Goal: Contribute content: Contribute content

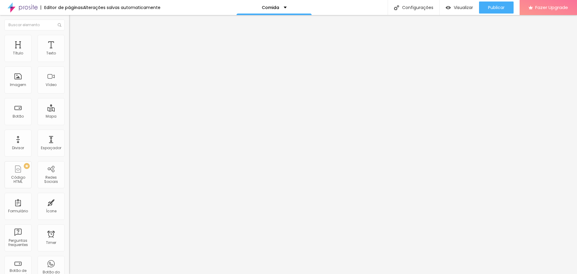
click at [69, 36] on ul "Conteúdo Estilo Avançado" at bounding box center [103, 38] width 69 height 18
click at [69, 37] on img at bounding box center [71, 37] width 5 height 5
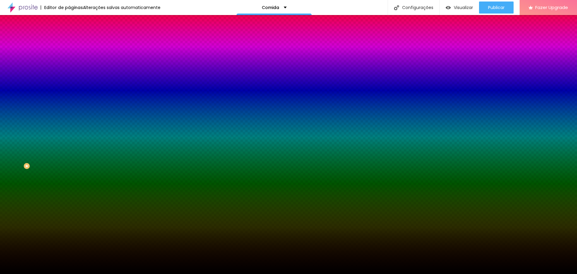
click at [69, 55] on span "Trocar imagem" at bounding box center [85, 52] width 33 height 5
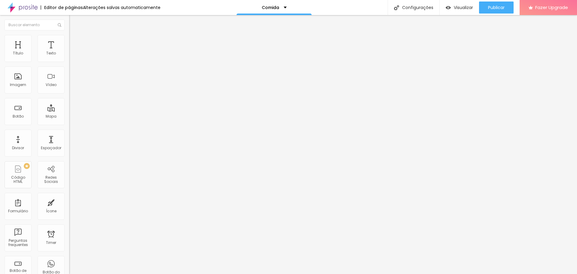
click at [69, 109] on div "Editar Coluna Conteúdo Estilo Avançado Alinhamento" at bounding box center [103, 144] width 69 height 259
click at [75, 42] on span "Avançado" at bounding box center [85, 44] width 20 height 5
click at [75, 40] on span "Estilo" at bounding box center [79, 38] width 9 height 5
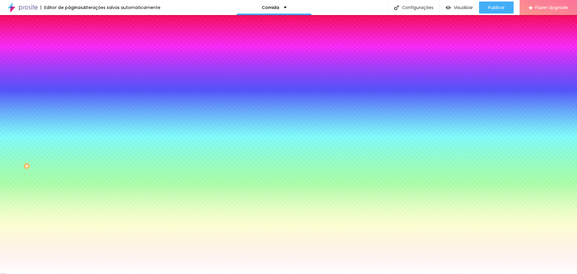
click at [69, 35] on li "Conteúdo" at bounding box center [103, 32] width 69 height 6
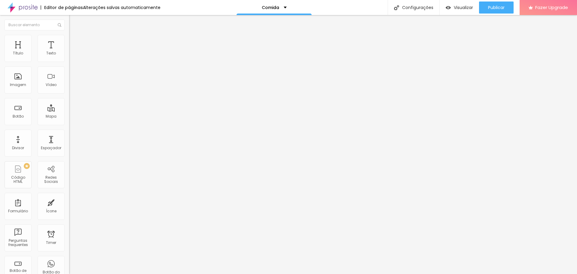
click at [69, 52] on span "Adicionar imagem" at bounding box center [88, 49] width 39 height 5
click at [75, 40] on span "Estilo" at bounding box center [79, 38] width 9 height 5
click at [69, 41] on li "Avançado" at bounding box center [103, 44] width 69 height 6
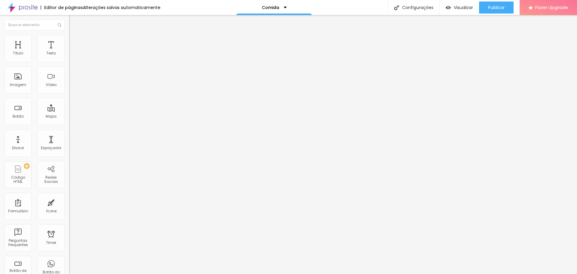
type input "7"
type input "6"
type input "5"
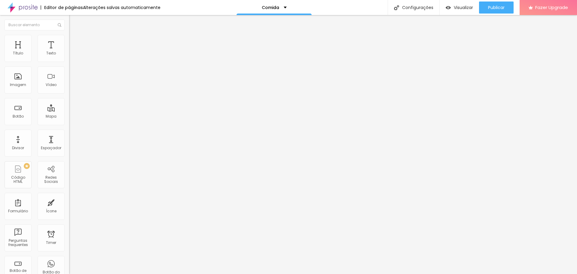
type input "5"
type input "4"
type input "3"
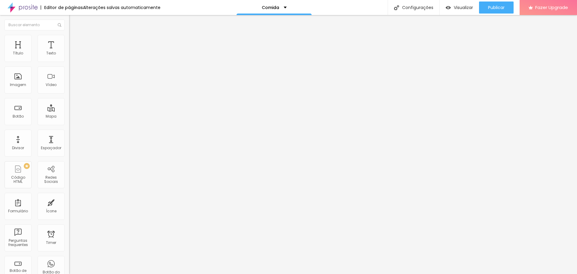
type input "2"
type input "1"
type input "0"
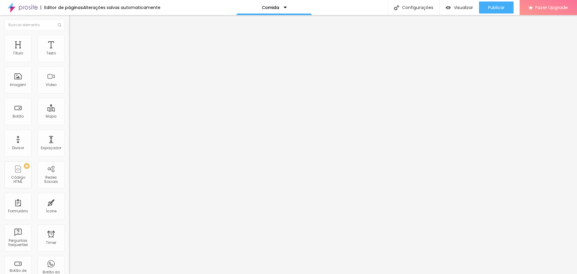
type input "0"
drag, startPoint x: 18, startPoint y: 71, endPoint x: 12, endPoint y: 71, distance: 6.0
type input "0"
click at [69, 202] on input "range" at bounding box center [88, 204] width 39 height 5
click at [75, 42] on span "Estilo" at bounding box center [79, 38] width 9 height 5
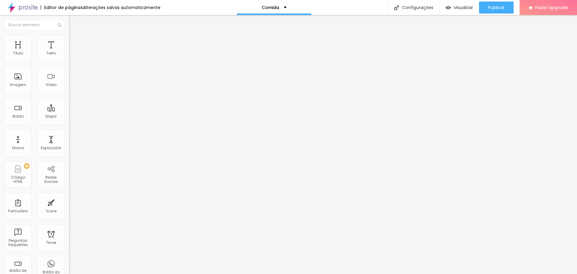
click at [69, 34] on img at bounding box center [71, 31] width 5 height 5
click at [69, 94] on span "Original" at bounding box center [76, 91] width 14 height 5
click at [69, 98] on span "Cinema" at bounding box center [76, 95] width 15 height 5
click at [75, 42] on span "Estilo" at bounding box center [79, 38] width 9 height 5
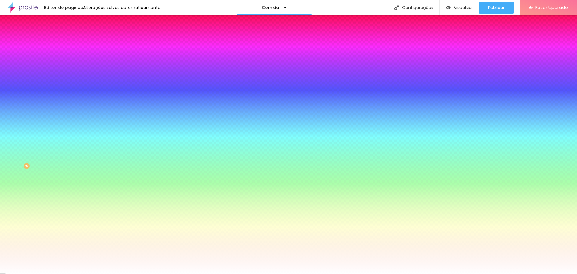
click at [102, 54] on img at bounding box center [104, 53] width 4 height 4
click at [69, 82] on div at bounding box center [103, 82] width 69 height 0
click at [52, 156] on div at bounding box center [288, 137] width 577 height 274
click at [52, 157] on div at bounding box center [288, 137] width 577 height 274
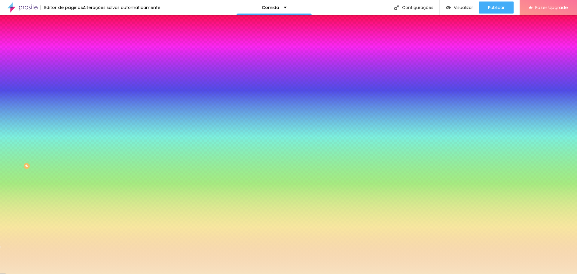
click at [18, 118] on div at bounding box center [288, 137] width 577 height 274
click at [69, 88] on div at bounding box center [103, 88] width 69 height 0
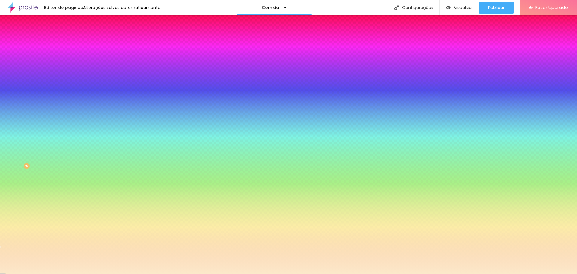
click at [17, 117] on div at bounding box center [288, 137] width 577 height 274
click at [69, 88] on div "Cor de fundo Voltar ao padrão #FAE7C8" at bounding box center [103, 79] width 69 height 17
click at [69, 88] on input "#FAE7C8" at bounding box center [105, 85] width 72 height 6
paste input "BE7DA"
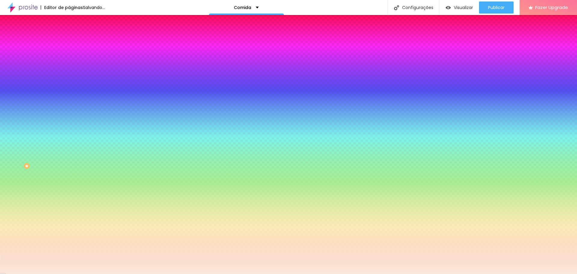
type input "#FBE7DA"
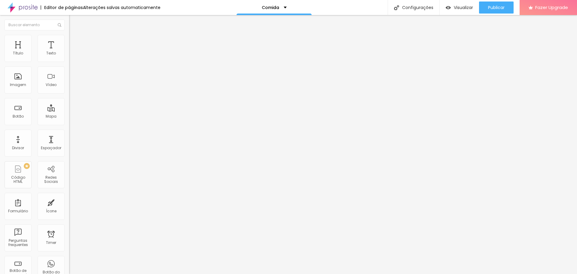
click at [69, 35] on img at bounding box center [71, 37] width 5 height 5
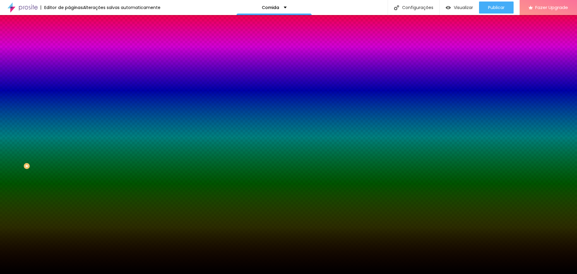
click at [102, 54] on img at bounding box center [104, 53] width 4 height 4
paste input "FBE7DA"
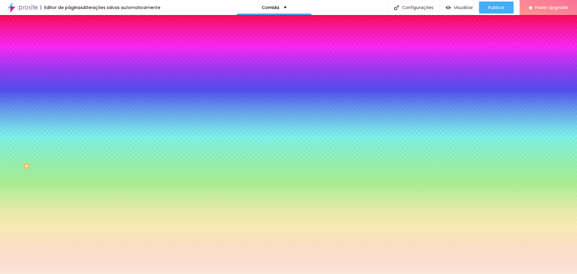
type input "#FBE7DA"
click at [69, 82] on div at bounding box center [103, 82] width 69 height 0
drag, startPoint x: 60, startPoint y: 116, endPoint x: 61, endPoint y: 169, distance: 53.3
click at [69, 169] on div "Editar Seção Conteúdo Estilo Avançado Imagem de fundo Adicionar imagem Efeito d…" at bounding box center [103, 144] width 69 height 259
click at [69, 125] on div "Efeito superior DESATIVADO Voltar ao padrão Efeito inferior DESATIVADO Voltar a…" at bounding box center [103, 107] width 69 height 33
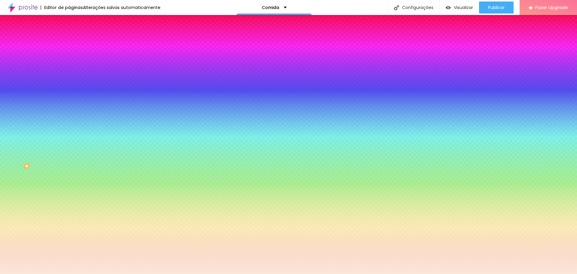
click at [69, 82] on div at bounding box center [103, 82] width 69 height 0
drag, startPoint x: 59, startPoint y: 117, endPoint x: 62, endPoint y: 172, distance: 54.5
click at [69, 172] on div "Editar Seção Conteúdo Estilo Avançado Imagem de fundo Adicionar imagem Efeito d…" at bounding box center [103, 144] width 69 height 259
click at [69, 55] on span "Adicionar imagem" at bounding box center [88, 52] width 39 height 5
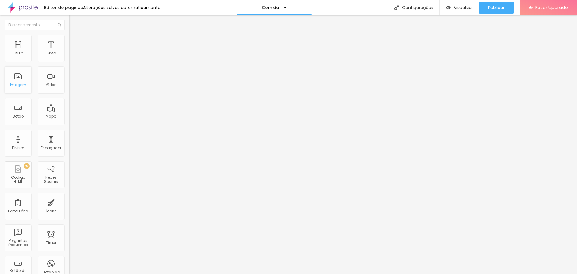
click at [21, 77] on div "Imagem" at bounding box center [18, 79] width 27 height 27
click at [27, 83] on div "Imagem" at bounding box center [18, 79] width 27 height 27
click at [11, 85] on div "Imagem" at bounding box center [18, 85] width 16 height 4
click at [69, 52] on span "Adicionar imagem" at bounding box center [88, 49] width 39 height 5
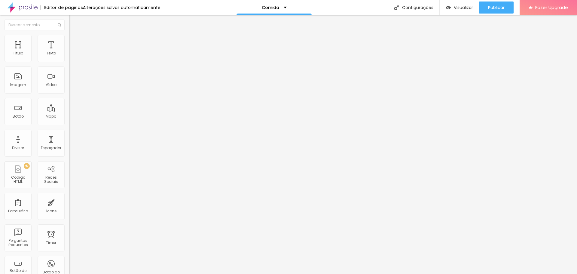
click at [69, 38] on li "Estilo" at bounding box center [103, 38] width 69 height 6
click at [69, 41] on li "Avançado" at bounding box center [103, 44] width 69 height 6
type input "7"
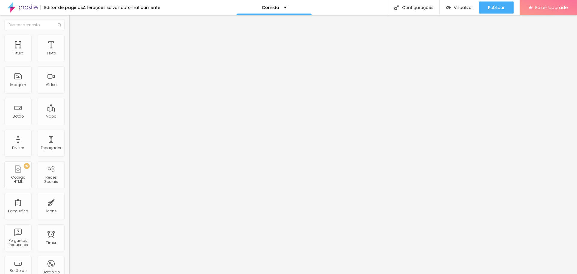
type input "0"
drag, startPoint x: 17, startPoint y: 70, endPoint x: 5, endPoint y: 70, distance: 12.3
type input "0"
click at [69, 202] on input "range" at bounding box center [88, 204] width 39 height 5
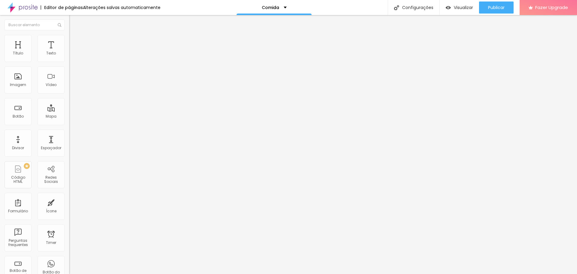
type input "2"
type input "0"
drag, startPoint x: 16, startPoint y: 59, endPoint x: 2, endPoint y: 59, distance: 13.5
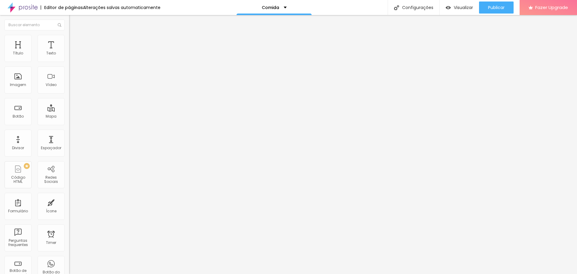
type input "0"
click at [69, 117] on input "range" at bounding box center [88, 119] width 39 height 5
click at [69, 37] on img at bounding box center [71, 37] width 5 height 5
click at [69, 35] on li "Conteúdo" at bounding box center [103, 32] width 69 height 6
click at [69, 38] on ul "Conteúdo Estilo Avançado" at bounding box center [103, 38] width 69 height 18
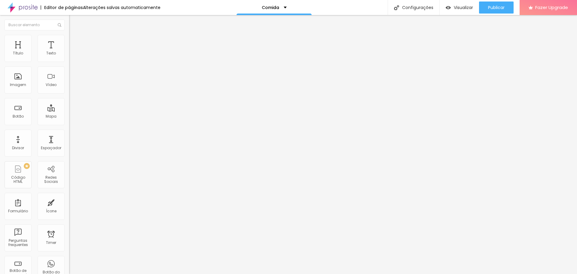
click at [69, 37] on img at bounding box center [71, 37] width 5 height 5
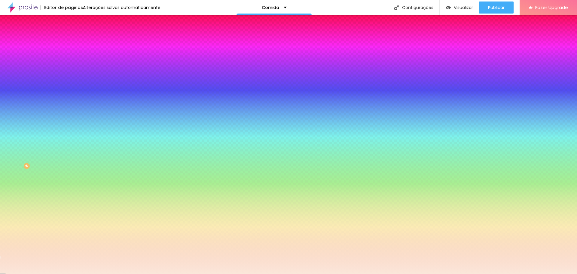
click at [69, 41] on li "Avançado" at bounding box center [103, 44] width 69 height 6
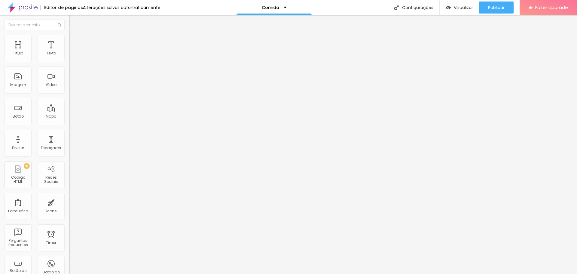
type input "118"
type input "86"
type input "76"
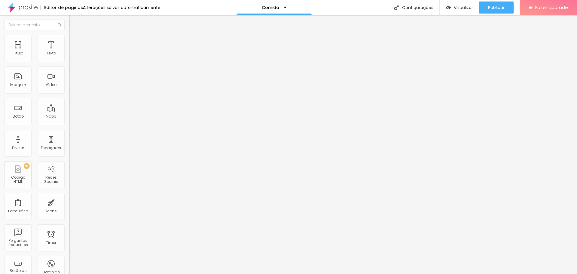
type input "76"
type input "71"
type input "65"
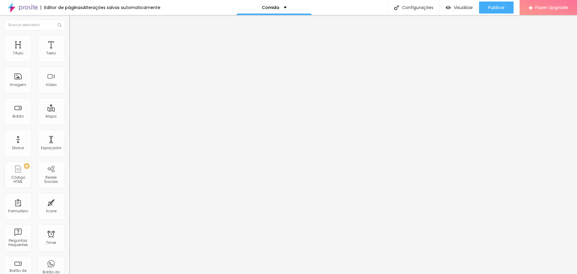
type input "60"
type input "55"
type input "50"
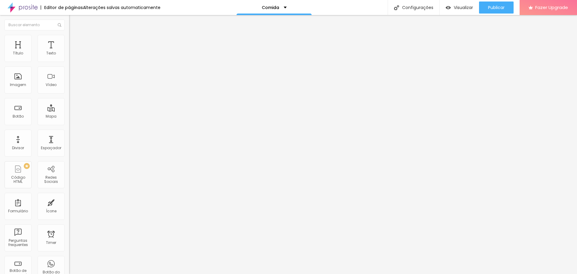
type input "50"
type input "39"
type input "34"
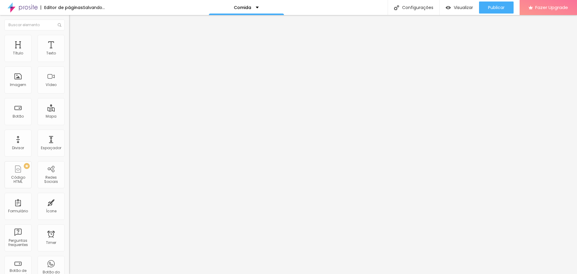
type input "28"
type input "23"
type input "18"
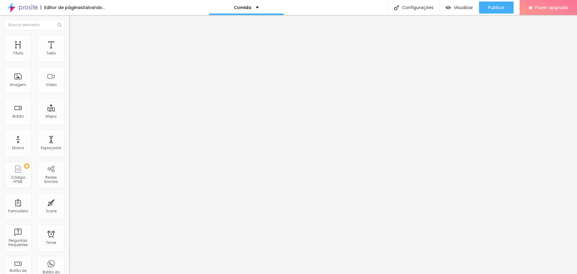
type input "18"
type input "13"
type input "0"
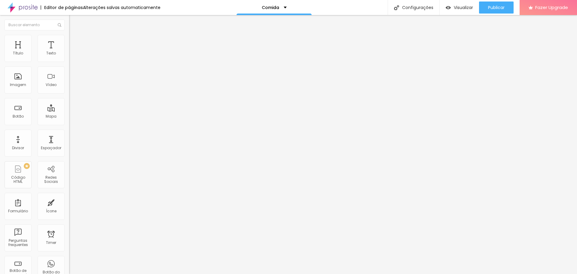
drag, startPoint x: 21, startPoint y: 71, endPoint x: 10, endPoint y: 71, distance: 10.8
click at [69, 202] on input "range" at bounding box center [88, 204] width 39 height 5
drag, startPoint x: 53, startPoint y: 70, endPoint x: 50, endPoint y: 71, distance: 3.7
click at [69, 207] on input "0" at bounding box center [82, 210] width 26 height 6
type input "2"
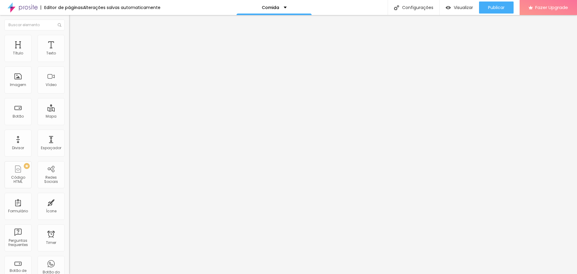
type input "2"
click at [69, 52] on span "Adicionar imagem" at bounding box center [88, 49] width 39 height 5
click at [69, 40] on li "Estilo" at bounding box center [103, 38] width 69 height 6
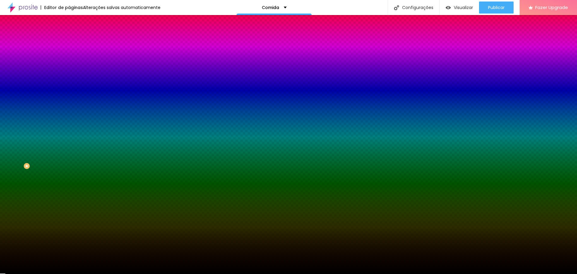
click at [69, 88] on input "#000000" at bounding box center [105, 85] width 72 height 6
drag, startPoint x: 50, startPoint y: 109, endPoint x: 65, endPoint y: 109, distance: 14.4
click at [69, 109] on div "Imagem de fundo Adicionar imagem Efeito da Imagem Nenhum Nenhum Parallax Cor de…" at bounding box center [103, 86] width 69 height 78
paste input "FBE7DA"
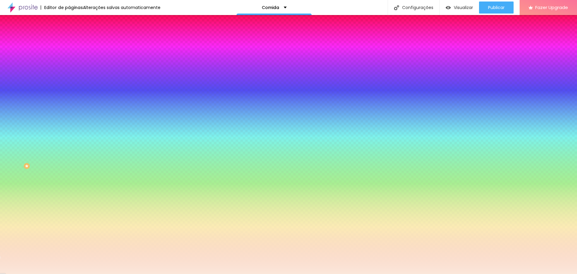
type input "#FBE7DA"
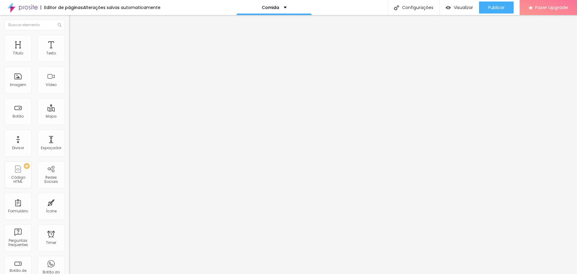
click at [69, 52] on span "Adicionar imagem" at bounding box center [88, 49] width 39 height 5
click at [69, 36] on img at bounding box center [71, 37] width 5 height 5
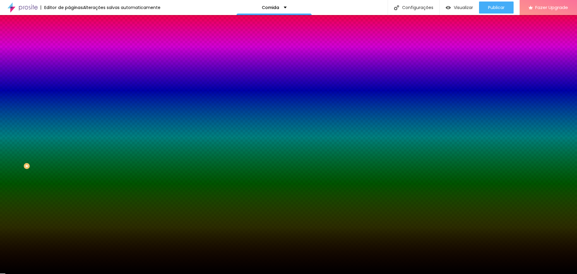
drag, startPoint x: 50, startPoint y: 109, endPoint x: 63, endPoint y: 109, distance: 13.2
click at [69, 88] on input "#000000" at bounding box center [105, 85] width 72 height 6
paste input "FBE7DA"
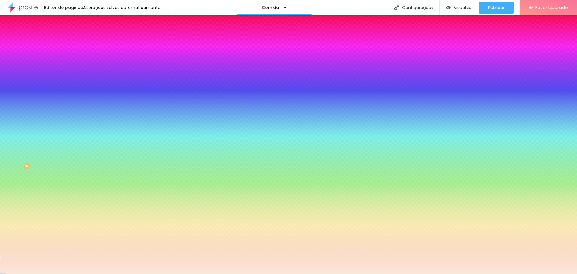
type input "#FBE7DA"
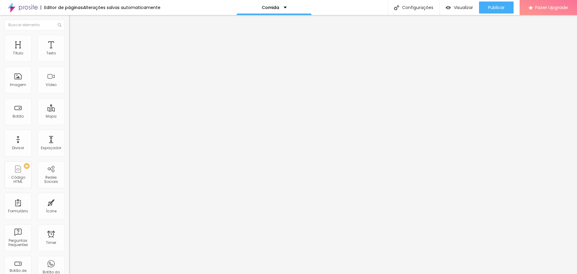
click at [69, 38] on li "Estilo" at bounding box center [103, 38] width 69 height 6
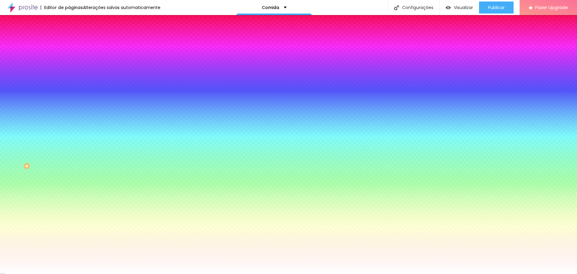
click at [102, 54] on img at bounding box center [104, 53] width 4 height 4
paste input "BE7DA"
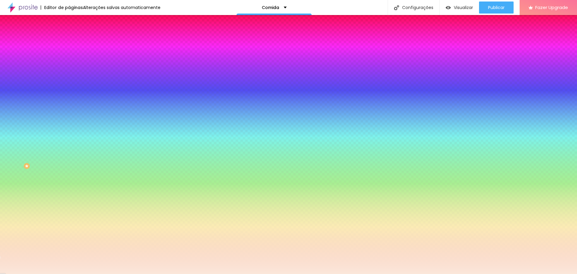
type input "#FBE7DA"
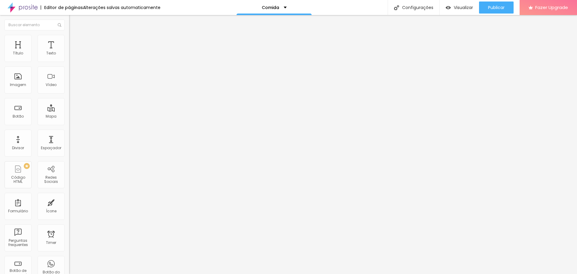
click at [69, 124] on input "https://" at bounding box center [105, 121] width 72 height 6
paste input "[URL][DOMAIN_NAME]"
click at [69, 124] on input "https://[URL][DOMAIN_NAME]" at bounding box center [105, 121] width 72 height 6
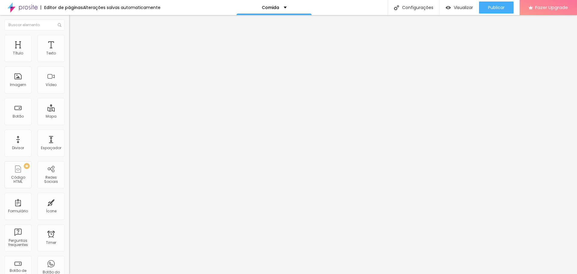
type input "[URL][DOMAIN_NAME]"
click at [69, 131] on div at bounding box center [103, 131] width 69 height 0
drag, startPoint x: 41, startPoint y: 66, endPoint x: 21, endPoint y: 66, distance: 19.6
click at [69, 57] on input "QUERO APRENDER" at bounding box center [105, 54] width 72 height 6
type input "QUERO Contratar"
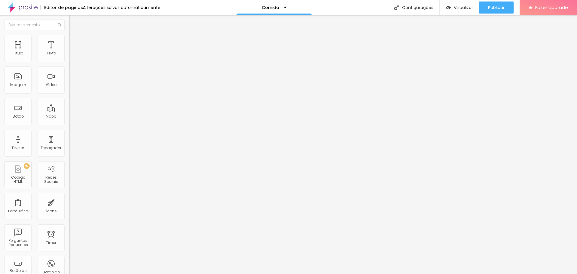
click at [69, 124] on input "[URL][DOMAIN_NAME]" at bounding box center [105, 121] width 72 height 6
click at [69, 72] on img at bounding box center [71, 70] width 4 height 4
click at [69, 40] on li "Estilo" at bounding box center [103, 38] width 69 height 6
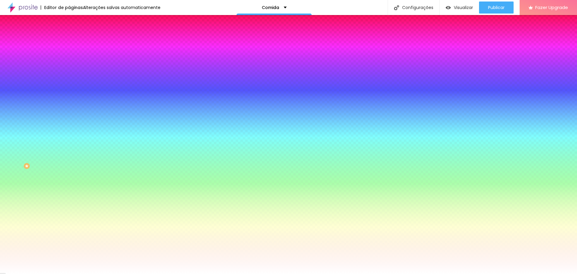
click at [69, 41] on img at bounding box center [71, 43] width 5 height 5
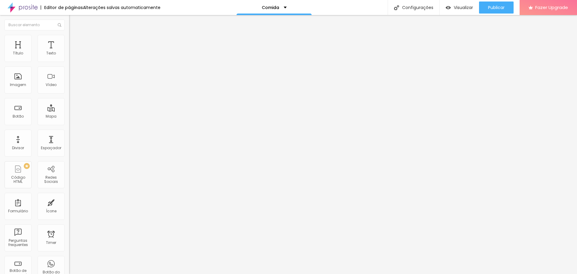
click at [75, 35] on span "Conteúdo" at bounding box center [84, 32] width 19 height 5
click at [69, 72] on img at bounding box center [71, 70] width 4 height 4
click at [69, 62] on span "Titulo 3" at bounding box center [77, 58] width 17 height 7
click at [74, 63] on span "Titulo 3" at bounding box center [82, 59] width 17 height 7
click at [69, 67] on span "Titulo 4" at bounding box center [77, 64] width 16 height 6
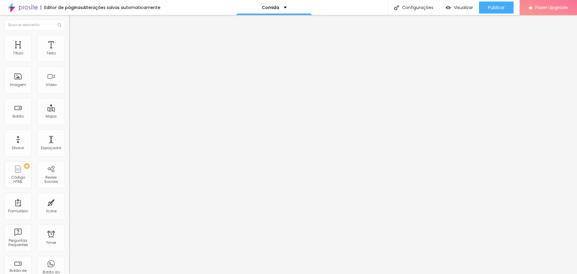
type input "54"
type input "53"
type input "51"
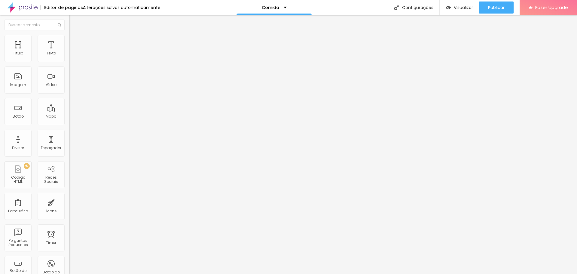
type input "51"
type input "49"
type input "48"
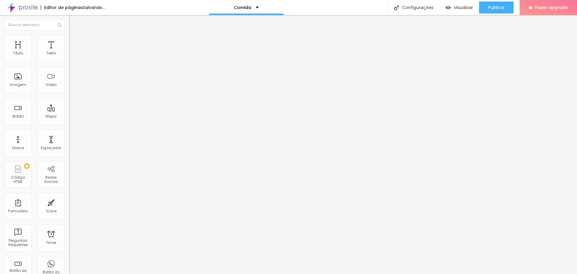
type input "47"
type input "46"
type input "44"
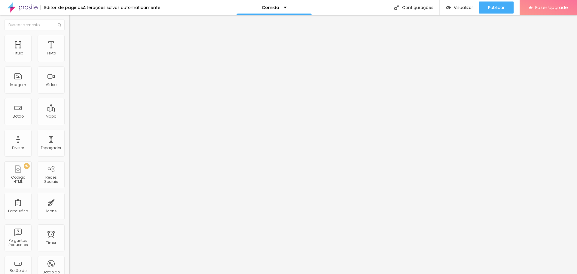
type input "44"
type input "43"
type input "42"
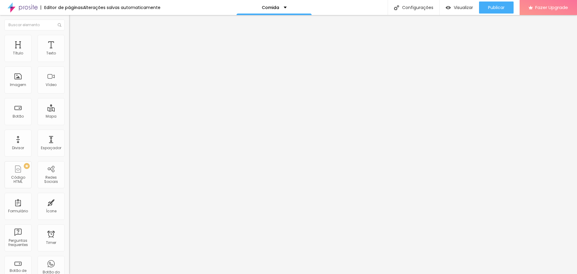
type input "41"
type input "40"
type input "39"
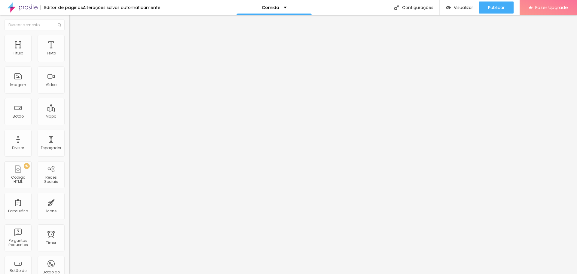
type input "39"
type input "37"
type input "35"
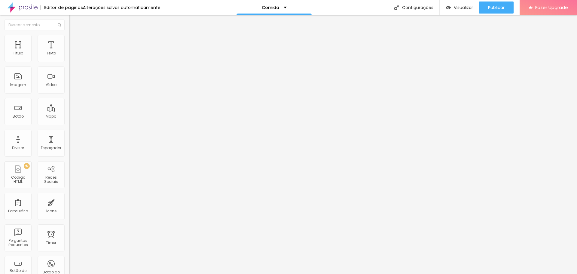
type input "34"
type input "33"
type input "32"
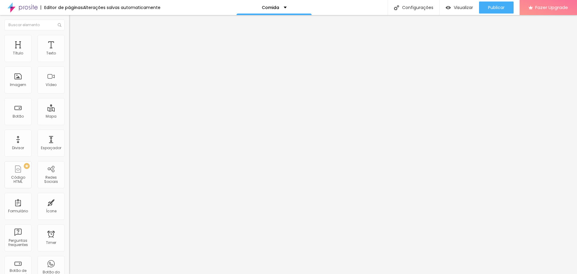
type input "32"
type input "31"
drag, startPoint x: 32, startPoint y: 126, endPoint x: 21, endPoint y: 127, distance: 10.5
type input "31"
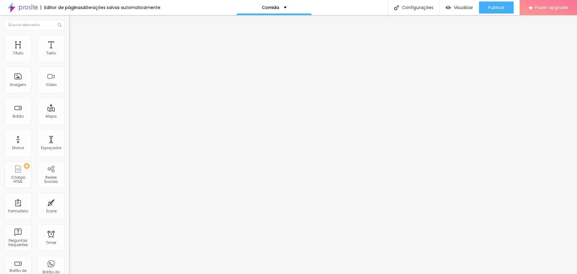
click at [69, 143] on input "range" at bounding box center [88, 145] width 39 height 5
click at [74, 23] on img "button" at bounding box center [76, 22] width 5 height 5
type input "34"
type input "35"
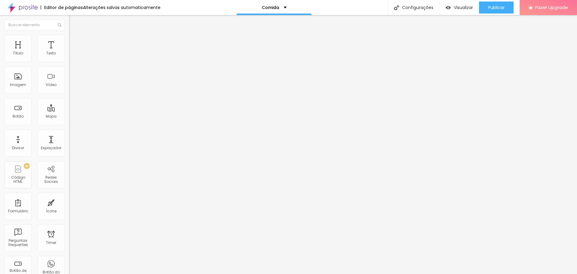
type input "35"
type input "36"
type input "37"
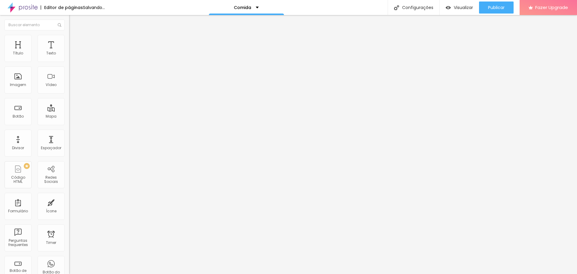
type input "38"
type input "39"
type input "40"
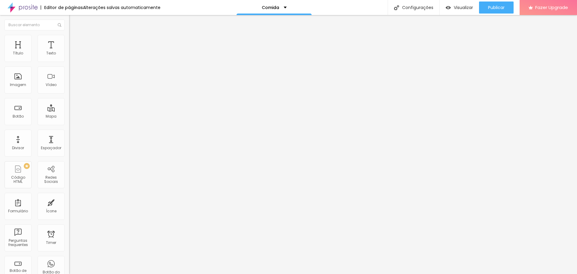
type input "40"
type input "41"
type input "42"
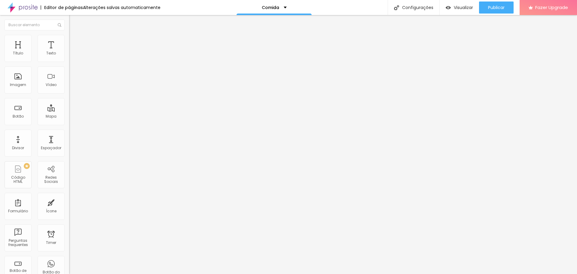
type input "43"
type input "44"
type input "43"
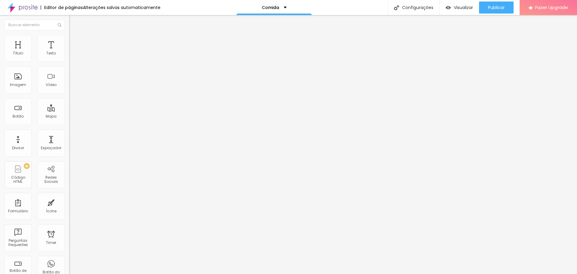
type input "43"
type input "42"
type input "41"
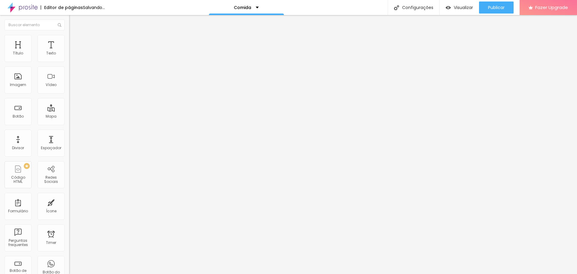
type input "40"
type input "39"
type input "38"
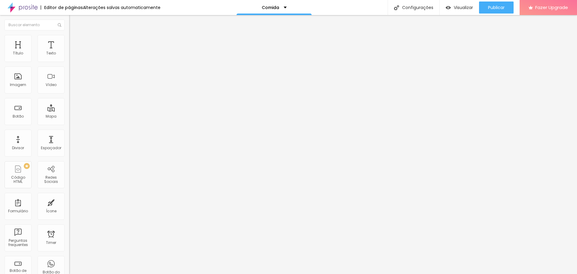
type input "38"
type input "37"
type input "36"
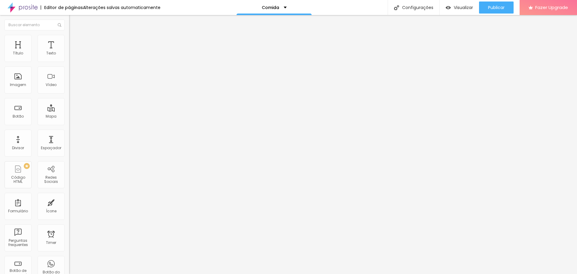
type input "36"
click at [69, 143] on input "range" at bounding box center [88, 145] width 39 height 5
click at [69, 37] on img at bounding box center [71, 37] width 5 height 5
click at [69, 30] on li "Estilo" at bounding box center [103, 32] width 69 height 6
click at [69, 39] on li "Avançado" at bounding box center [103, 38] width 69 height 6
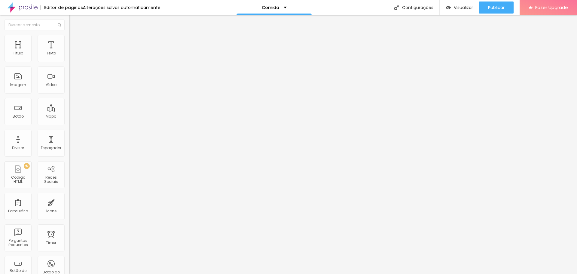
click at [75, 40] on span "Estilo" at bounding box center [79, 38] width 9 height 5
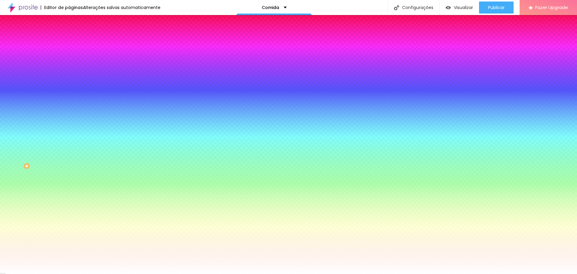
click at [75, 42] on span "Avançado" at bounding box center [85, 44] width 20 height 5
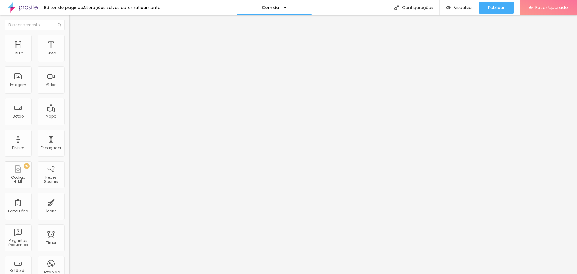
type input "11"
type input "13"
type input "16"
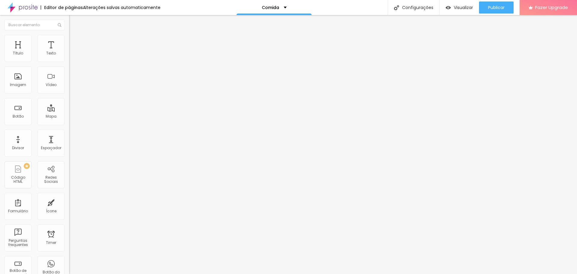
type input "16"
type input "19"
type input "21"
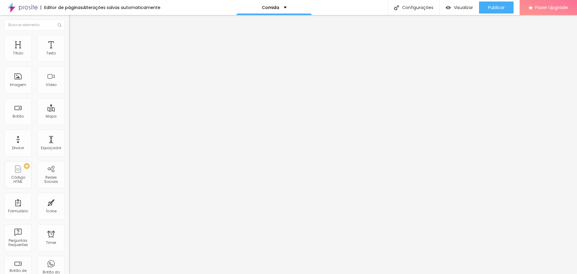
type input "26"
type input "34"
type input "36"
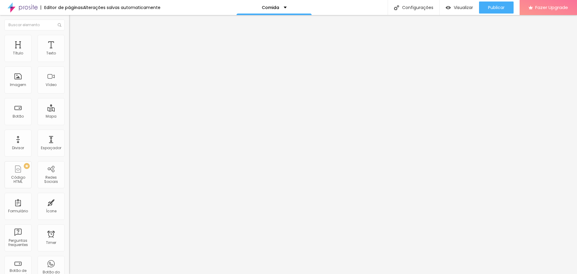
type input "36"
type input "37"
type input "38"
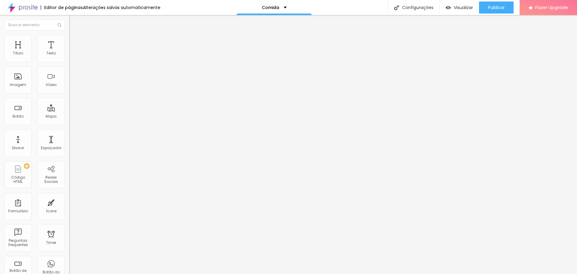
type input "42"
type input "41"
type input "40"
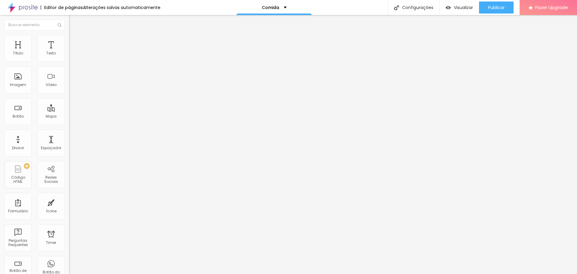
type input "40"
type input "39"
type input "38"
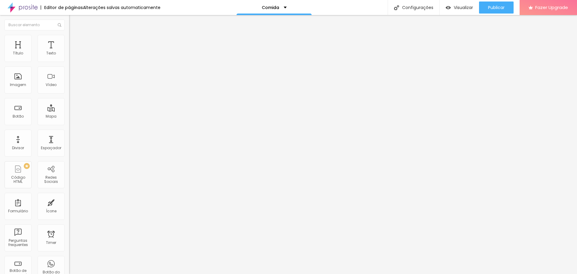
type input "37"
type input "36"
type input "34"
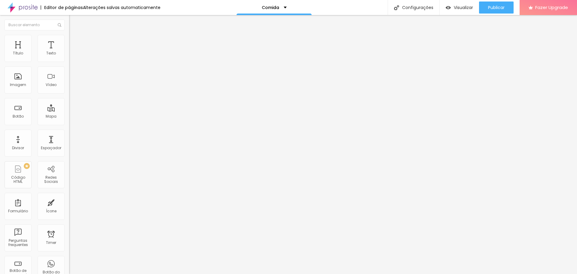
type input "34"
type input "32"
type input "30"
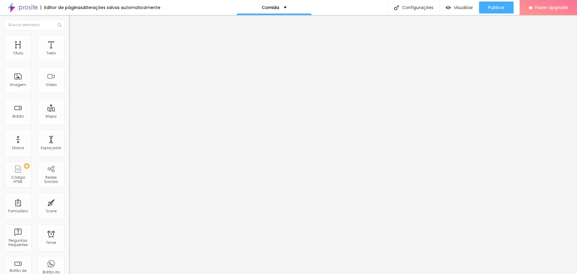
type input "26"
type input "25"
type input "23"
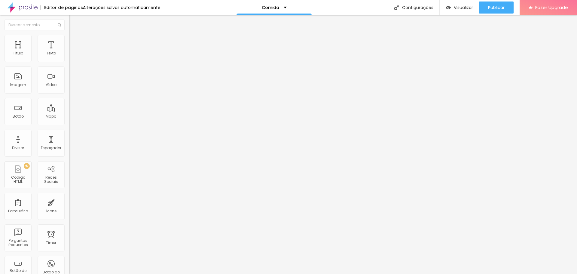
type input "23"
type input "20"
type input "18"
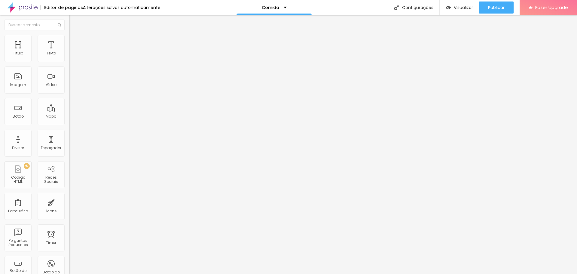
type input "16"
type input "11"
type input "9"
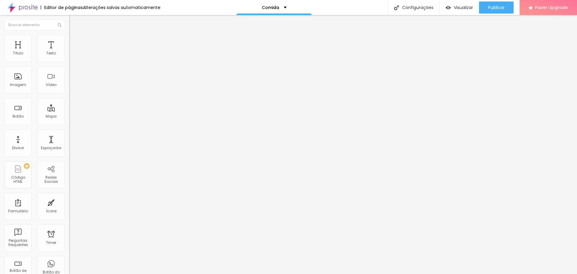
type input "9"
click at [69, 202] on input "range" at bounding box center [88, 204] width 39 height 5
click at [69, 37] on img at bounding box center [71, 37] width 5 height 5
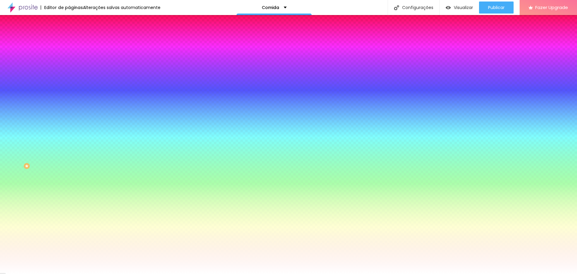
click at [75, 35] on span "Conteúdo" at bounding box center [84, 32] width 19 height 5
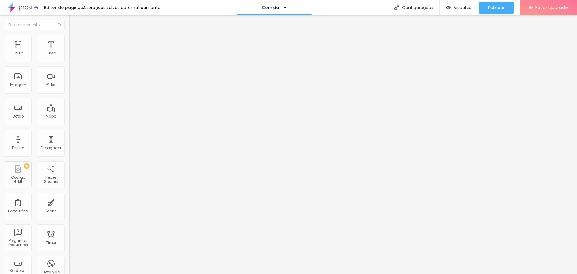
click at [74, 23] on img "button" at bounding box center [76, 22] width 5 height 5
click at [69, 233] on img at bounding box center [71, 235] width 4 height 4
click at [23, 48] on div "Título" at bounding box center [18, 48] width 27 height 27
click at [69, 35] on img at bounding box center [71, 37] width 5 height 5
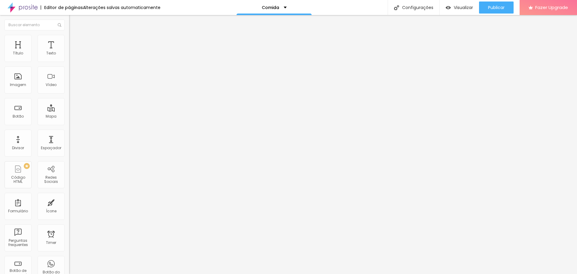
click at [69, 34] on img at bounding box center [71, 31] width 5 height 5
click at [69, 62] on span "Titulo 3" at bounding box center [77, 58] width 17 height 7
click at [69, 67] on span "Titulo 4" at bounding box center [77, 64] width 16 height 6
click at [69, 52] on span "Adicionar imagem" at bounding box center [88, 49] width 39 height 5
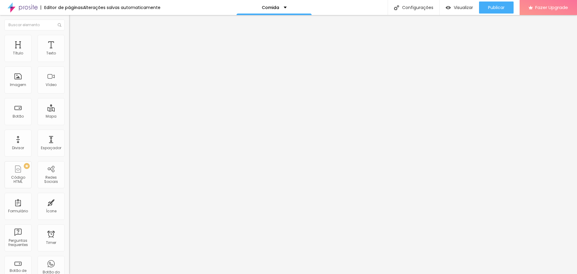
click at [69, 40] on li "Estilo" at bounding box center [103, 38] width 69 height 6
drag, startPoint x: 13, startPoint y: 75, endPoint x: 25, endPoint y: 76, distance: 12.0
click at [69, 132] on input "range" at bounding box center [88, 134] width 39 height 5
click at [69, 137] on input "61" at bounding box center [82, 140] width 26 height 6
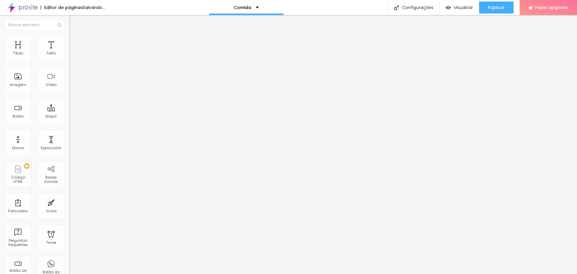
drag, startPoint x: 61, startPoint y: 63, endPoint x: 45, endPoint y: 63, distance: 16.2
click at [69, 62] on input "range" at bounding box center [88, 59] width 39 height 5
drag, startPoint x: 44, startPoint y: 64, endPoint x: 38, endPoint y: 64, distance: 6.3
click at [69, 62] on input "range" at bounding box center [88, 59] width 39 height 5
click at [69, 60] on img at bounding box center [71, 57] width 4 height 4
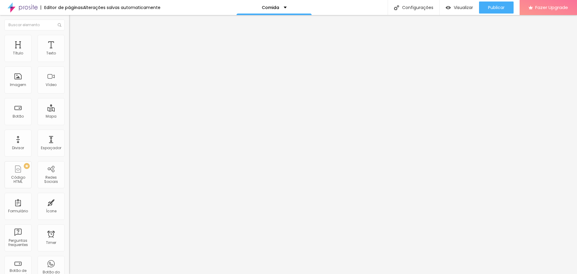
click at [69, 35] on img at bounding box center [71, 37] width 5 height 5
click at [69, 41] on li "Avançado" at bounding box center [103, 44] width 69 height 6
click at [69, 38] on li "Estilo" at bounding box center [103, 38] width 69 height 6
click at [69, 35] on li "Conteúdo" at bounding box center [103, 32] width 69 height 6
click at [494, 6] on span "Publicar" at bounding box center [496, 7] width 17 height 5
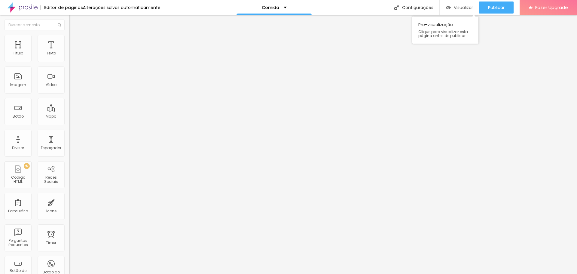
click at [451, 7] on div "Visualizar" at bounding box center [459, 7] width 27 height 5
